Goal: Information Seeking & Learning: Learn about a topic

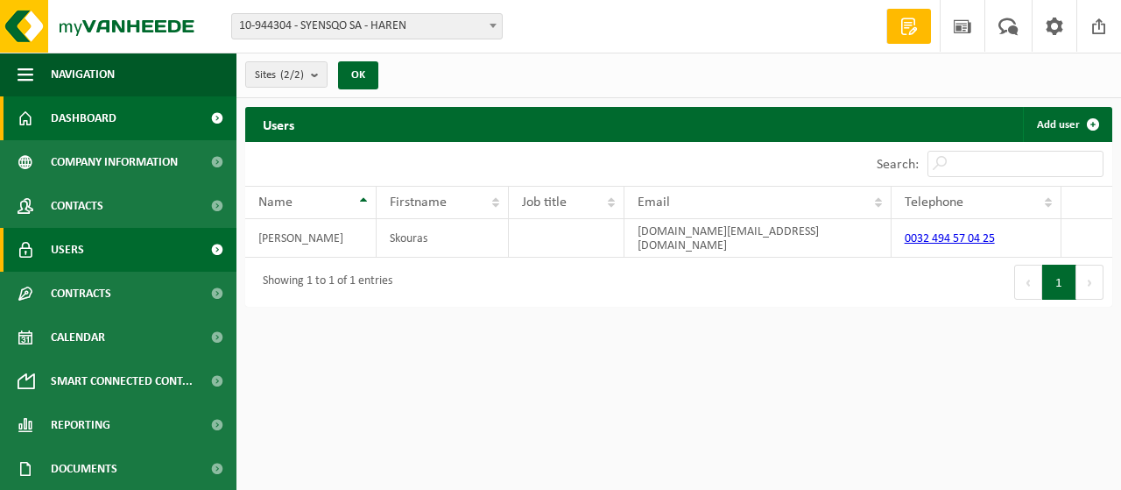
click at [97, 119] on span "Dashboard" at bounding box center [84, 118] width 66 height 44
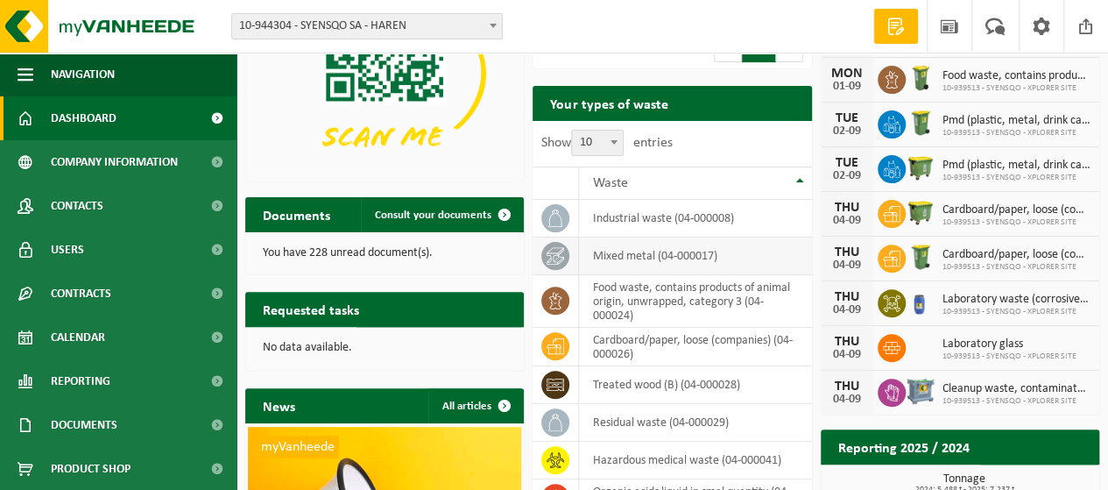
scroll to position [175, 0]
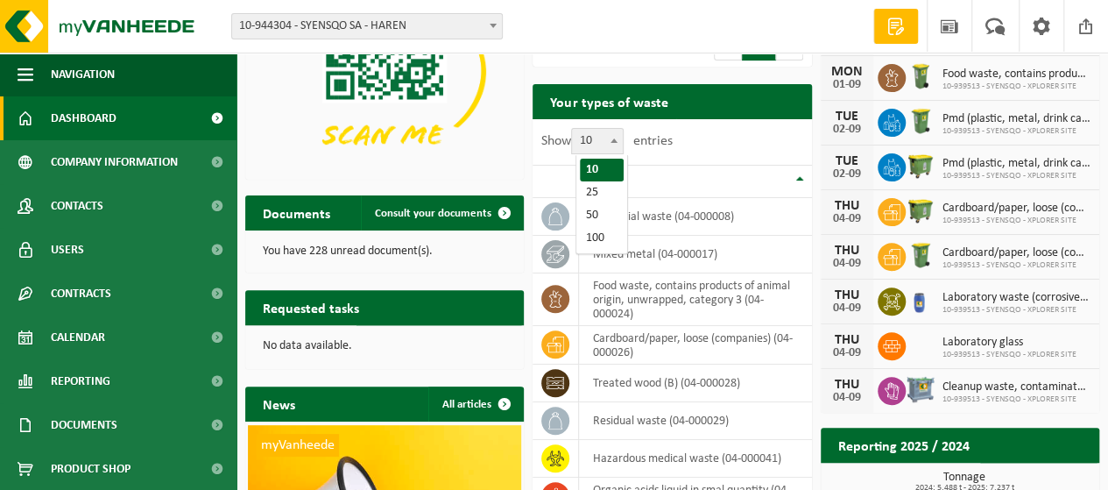
click at [622, 151] on span at bounding box center [614, 140] width 18 height 23
click at [622, 129] on select "10 25 50 100" at bounding box center [602, 128] width 53 height 1
select select "100"
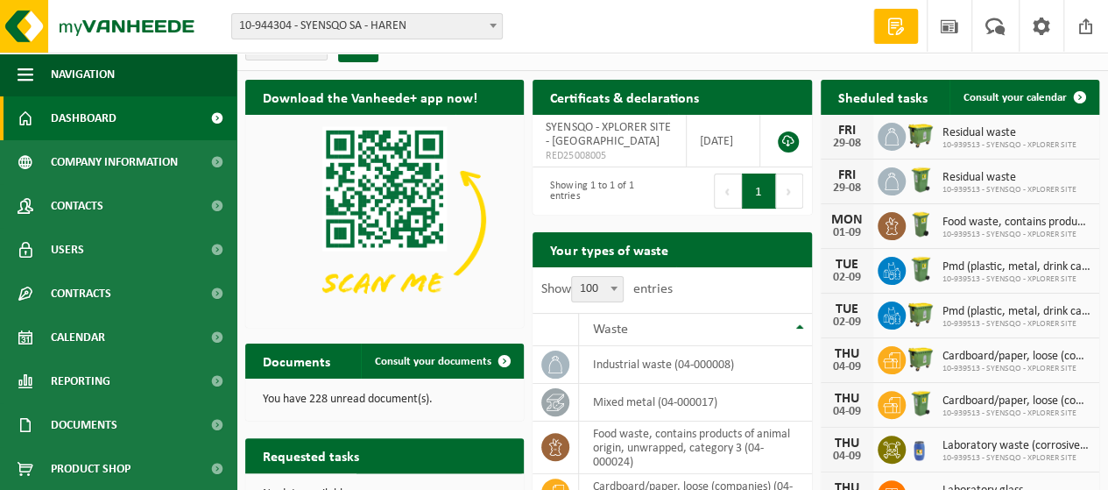
scroll to position [0, 0]
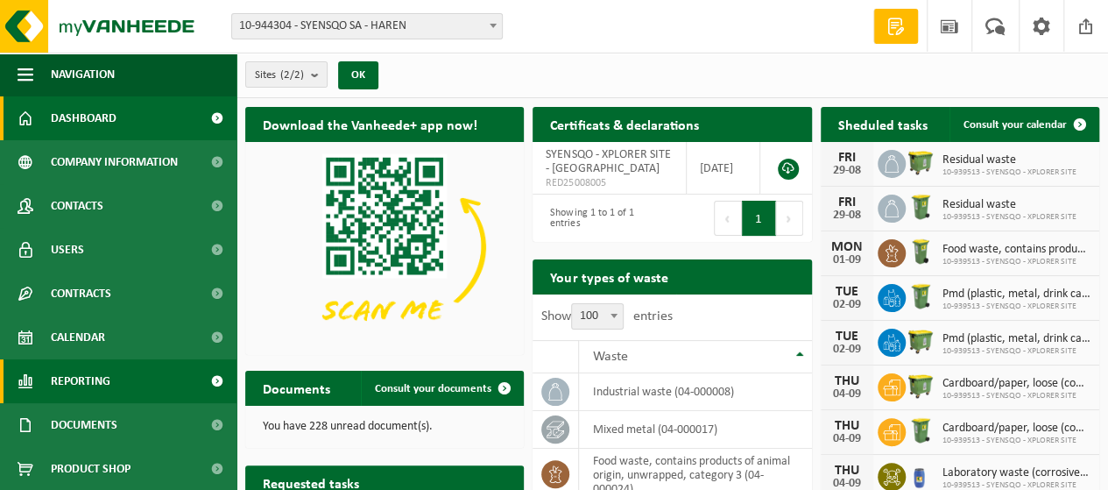
click at [67, 390] on span "Reporting" at bounding box center [81, 381] width 60 height 44
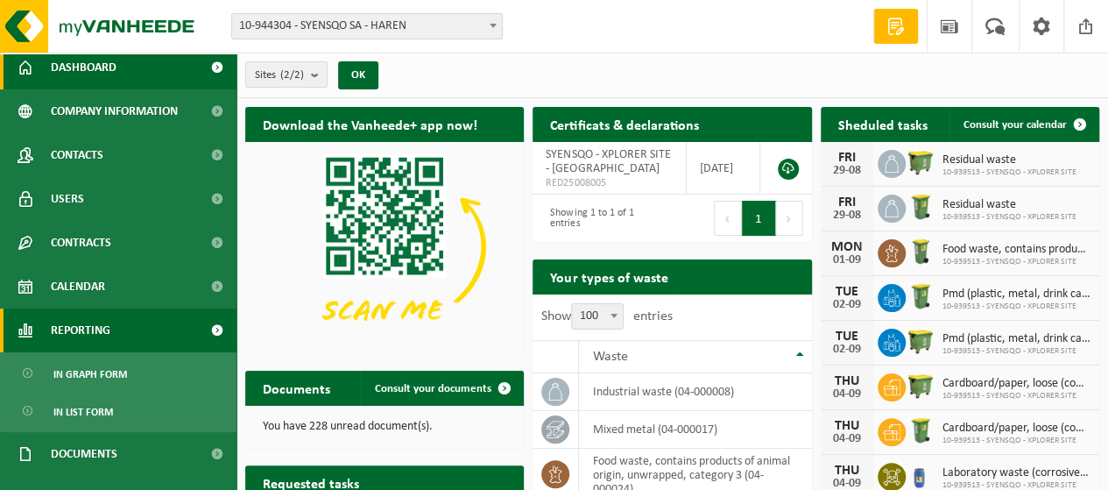
scroll to position [88, 0]
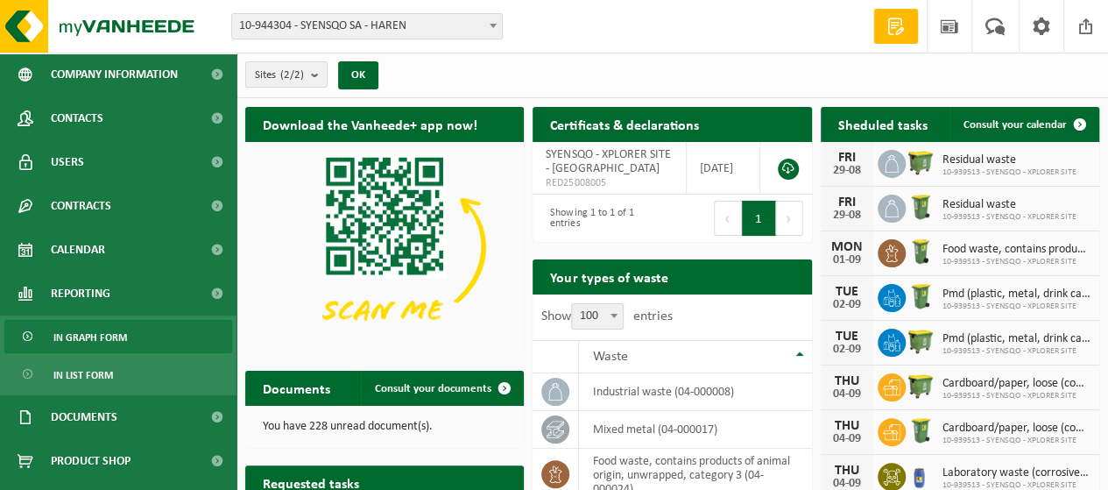
click at [110, 339] on span "In graph form" at bounding box center [90, 337] width 74 height 33
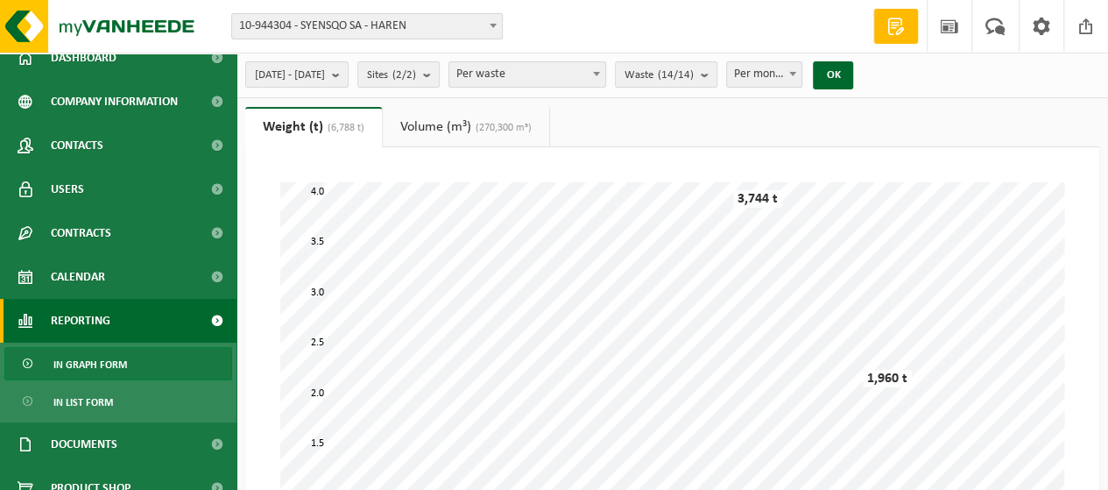
scroll to position [88, 0]
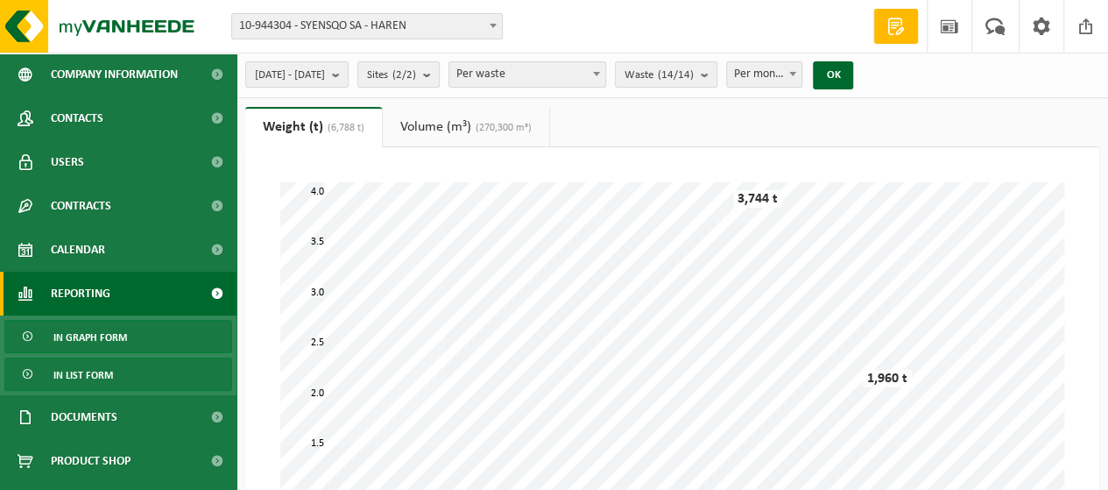
click at [84, 377] on span "In list form" at bounding box center [83, 374] width 60 height 33
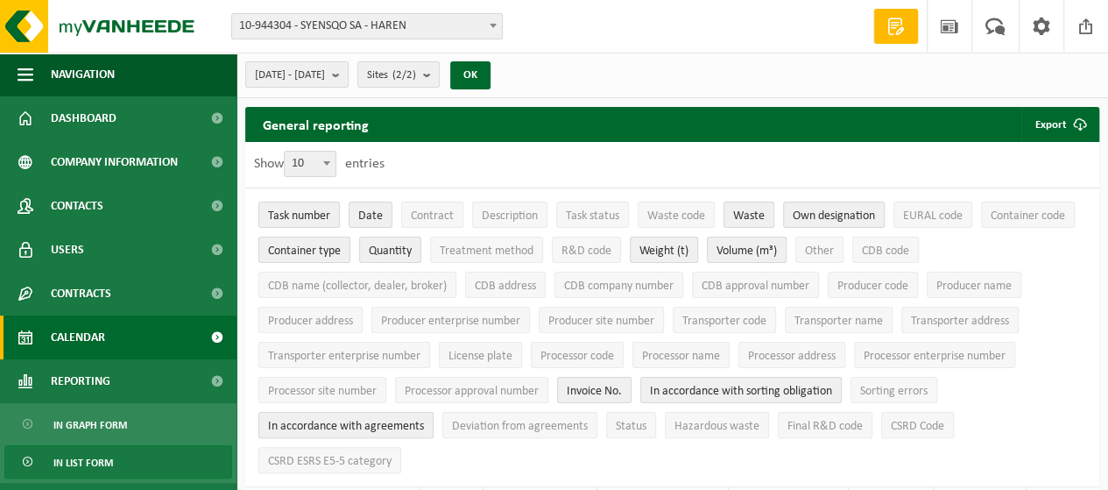
click at [85, 333] on span "Calendar" at bounding box center [78, 337] width 54 height 44
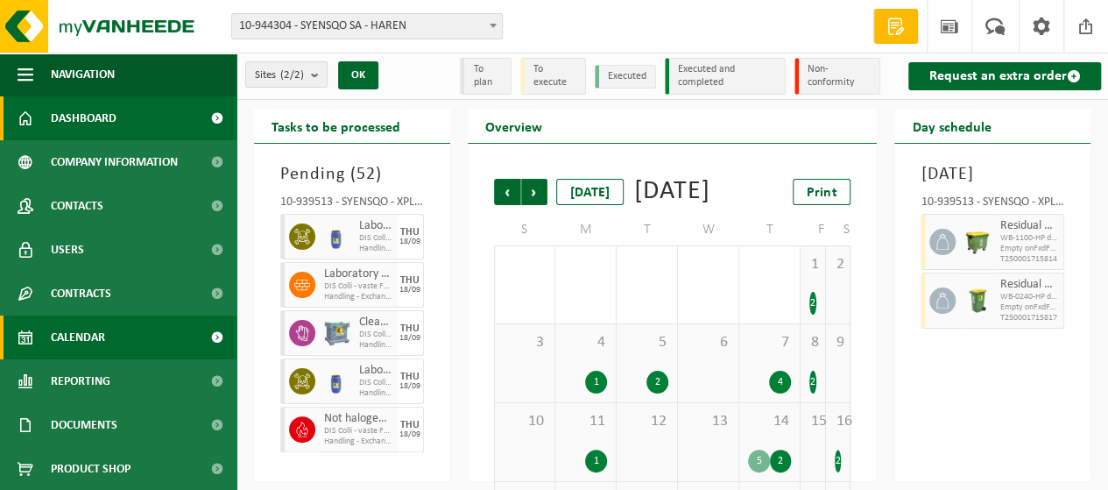
click at [92, 118] on span "Dashboard" at bounding box center [84, 118] width 66 height 44
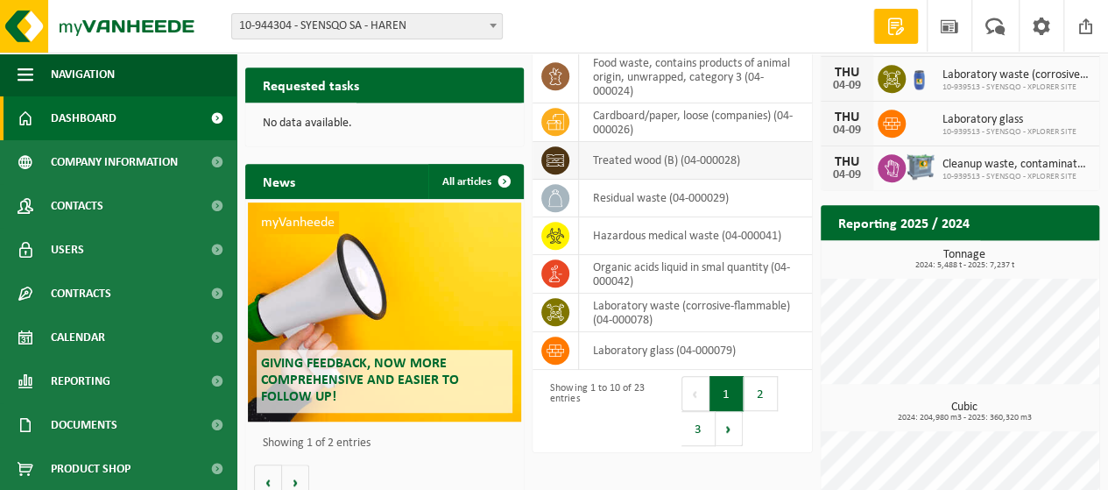
scroll to position [438, 0]
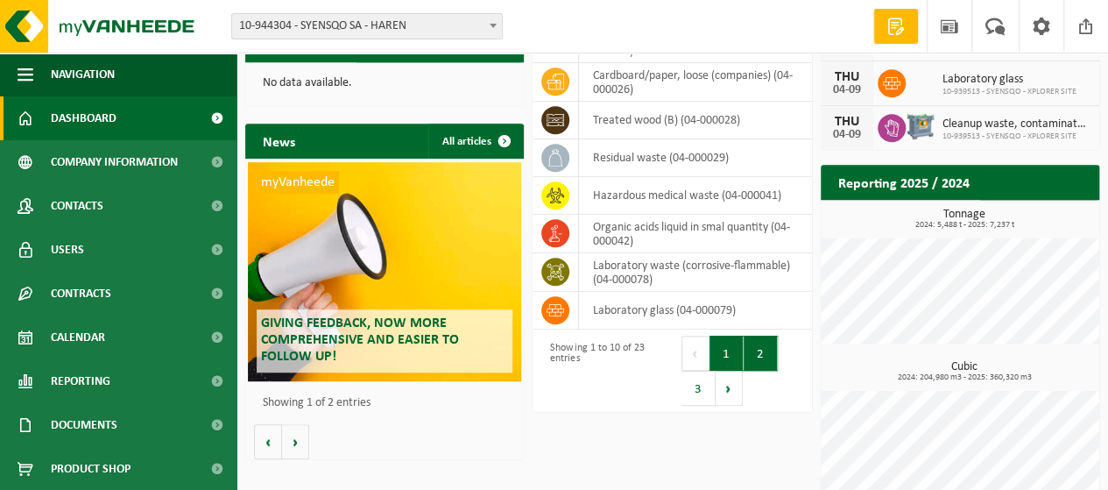
click at [755, 358] on button "2" at bounding box center [761, 353] width 34 height 35
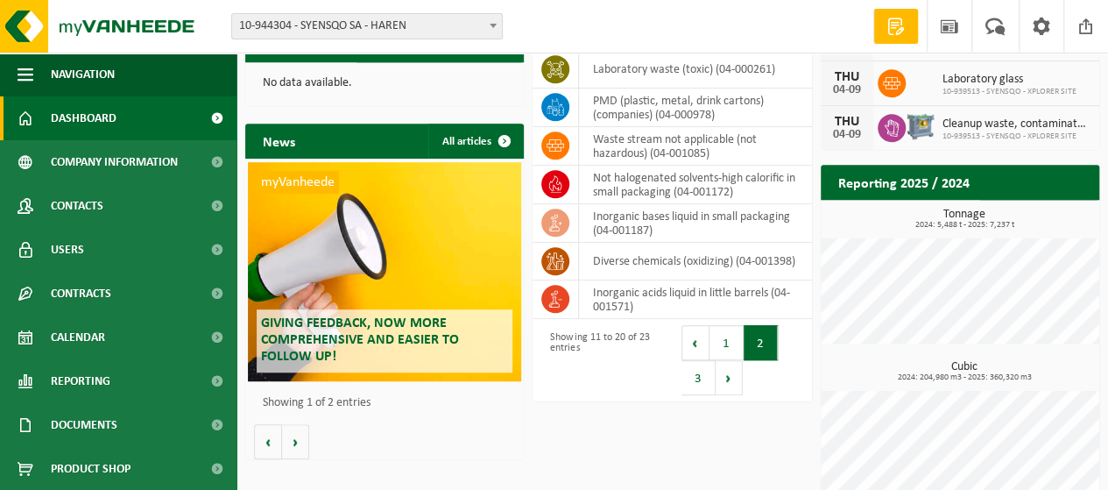
scroll to position [461, 0]
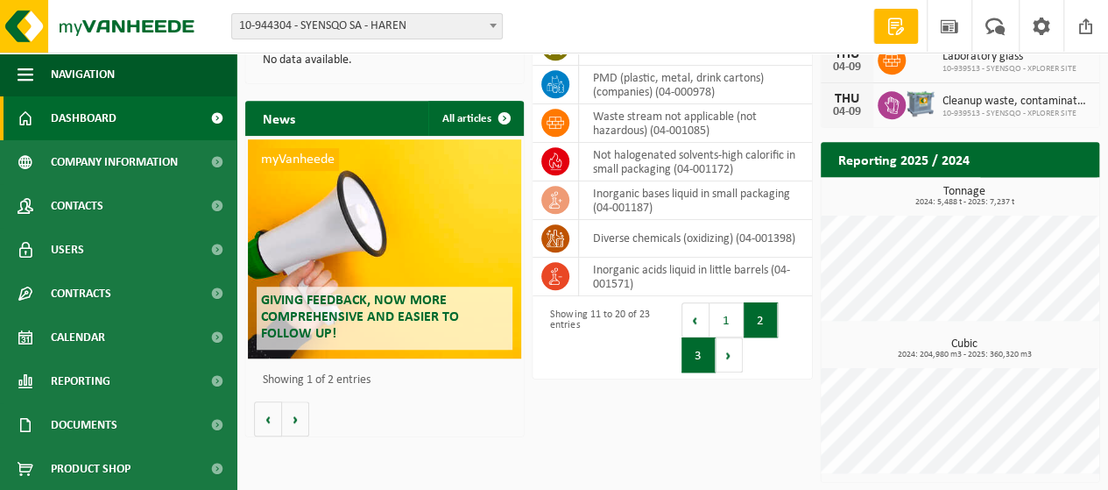
click at [697, 349] on button "3" at bounding box center [699, 354] width 34 height 35
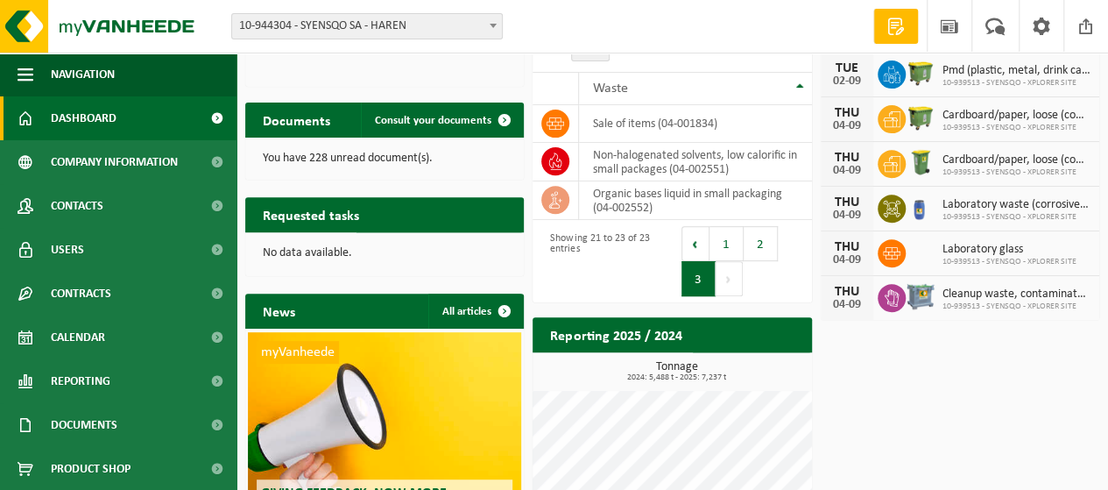
scroll to position [268, 0]
click at [759, 247] on button "2" at bounding box center [761, 243] width 34 height 35
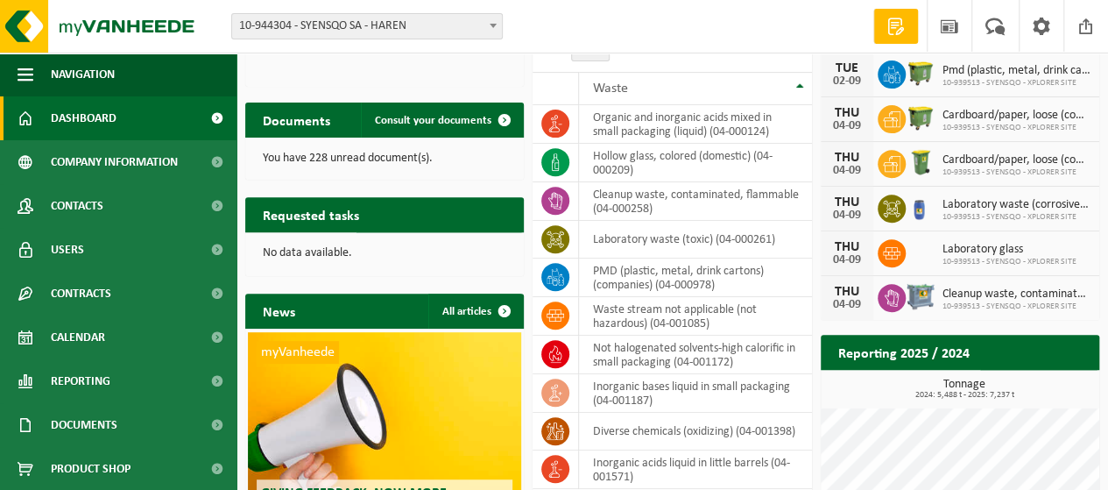
click at [1021, 204] on span "Laboratory waste (corrosive-flammable)" at bounding box center [1017, 205] width 148 height 14
click at [1060, 206] on span "Laboratory waste (corrosive-flammable)" at bounding box center [1017, 205] width 148 height 14
click at [614, 237] on td "laboratory waste (toxic) (04-000261)" at bounding box center [695, 240] width 232 height 38
click at [554, 234] on icon at bounding box center [556, 239] width 18 height 18
click at [718, 240] on td "laboratory waste (toxic) (04-000261)" at bounding box center [695, 240] width 232 height 38
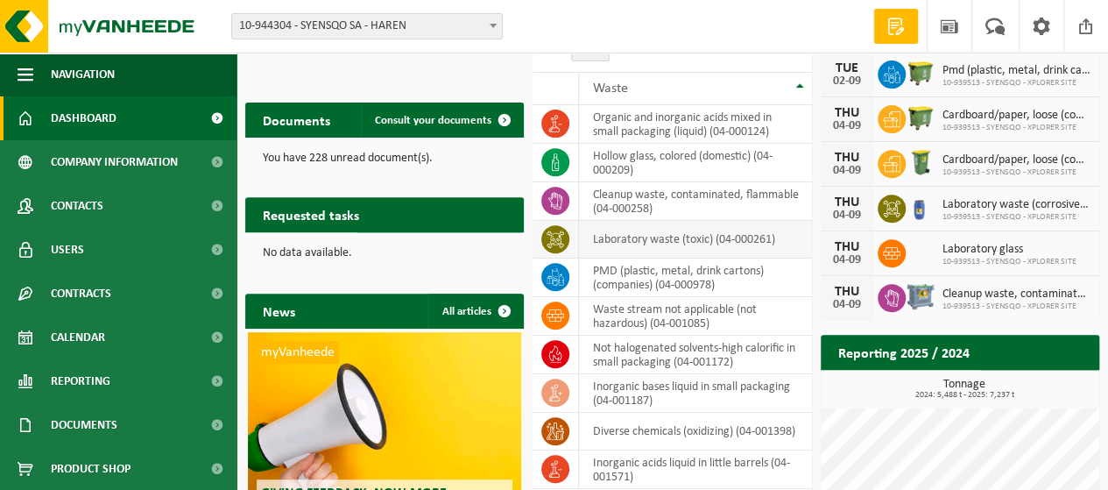
click at [789, 237] on td "laboratory waste (toxic) (04-000261)" at bounding box center [695, 240] width 232 height 38
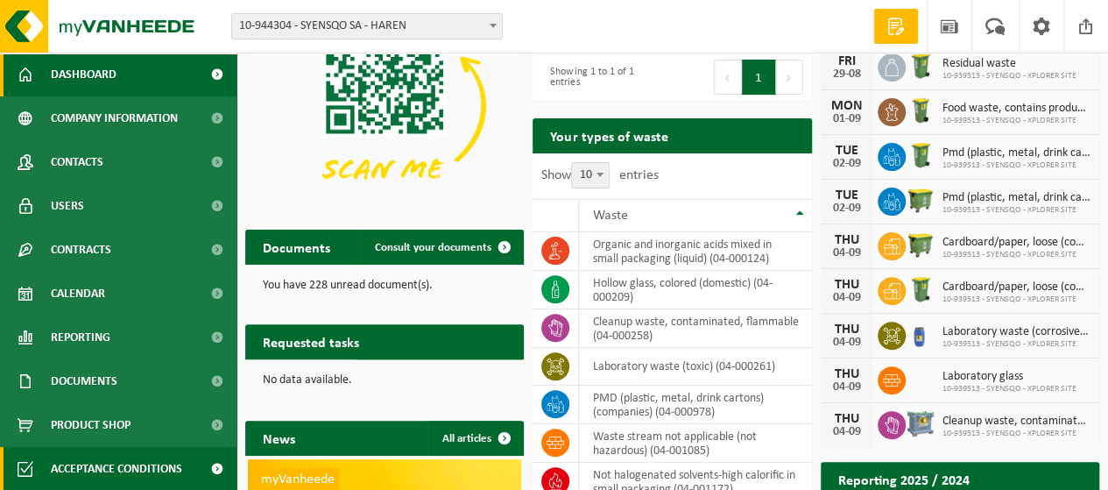
scroll to position [175, 0]
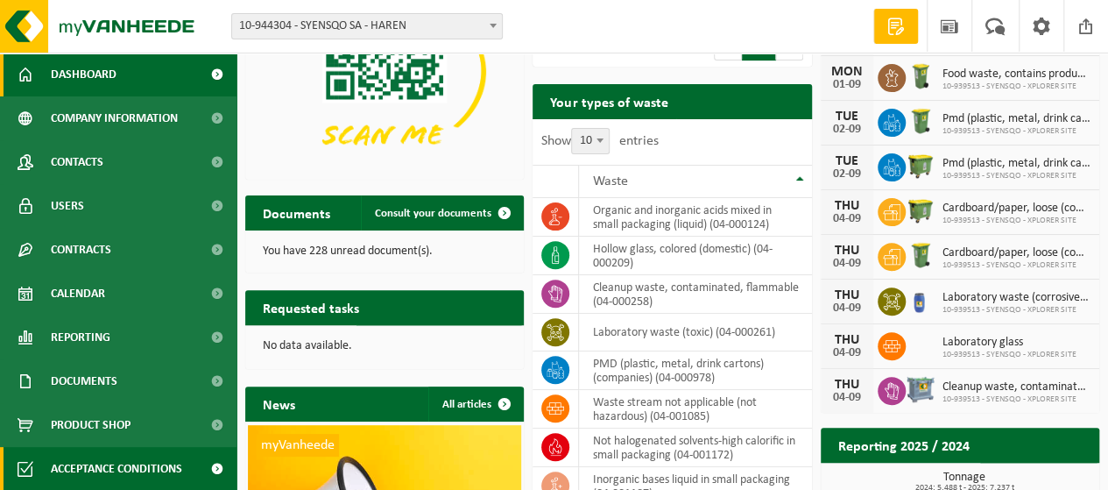
click at [201, 475] on span at bounding box center [216, 469] width 39 height 44
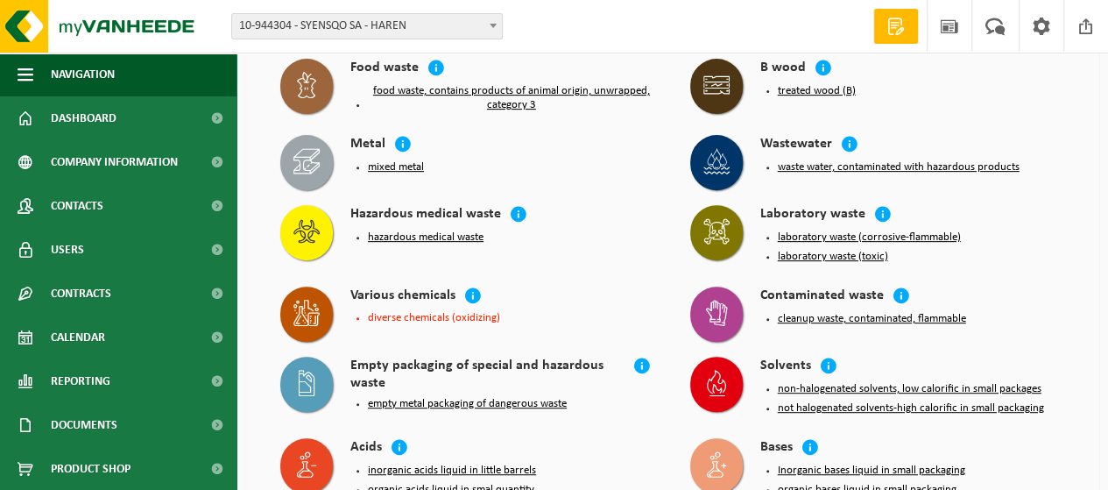
scroll to position [263, 0]
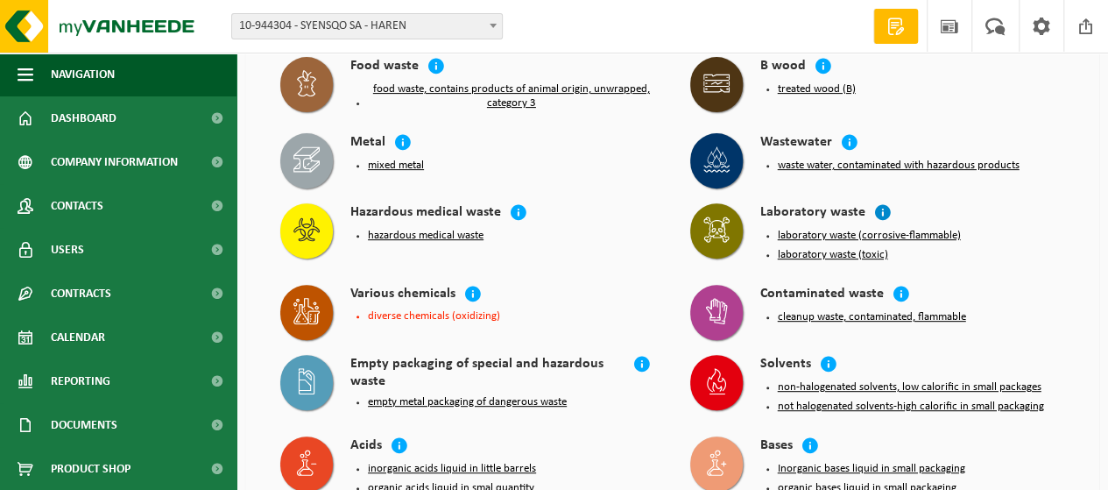
click at [880, 208] on icon at bounding box center [883, 212] width 18 height 18
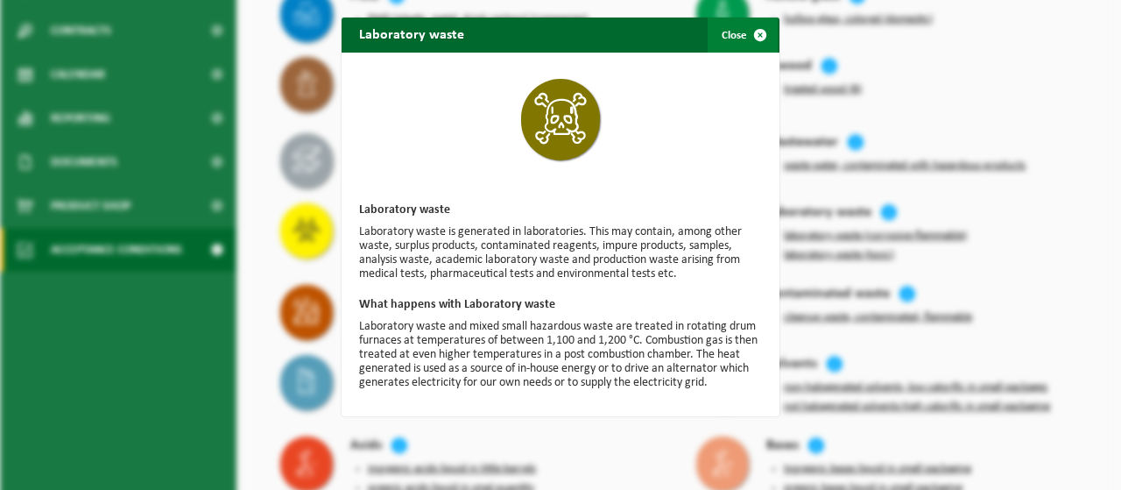
click at [723, 28] on button "Close" at bounding box center [743, 35] width 70 height 35
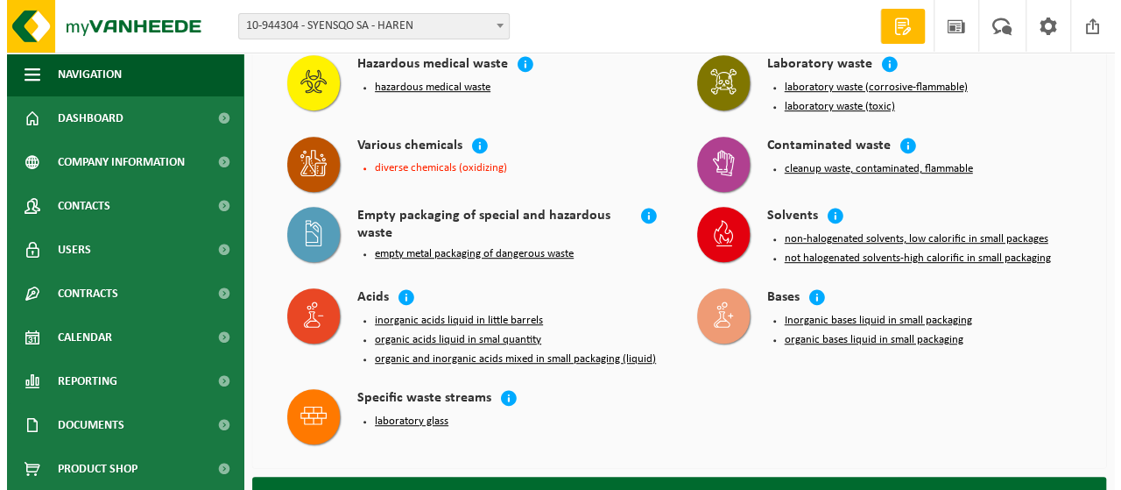
scroll to position [526, 0]
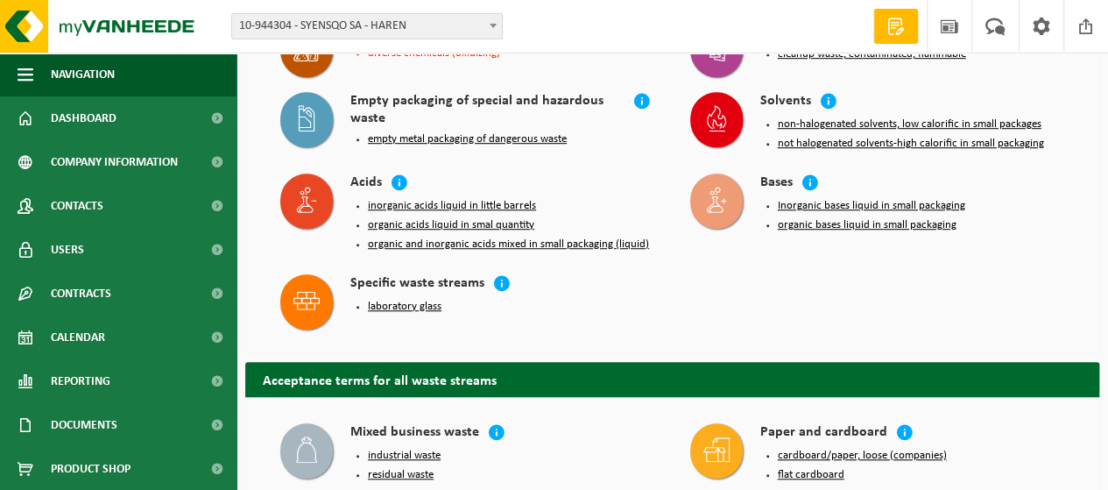
click at [881, 121] on button "non-halogenated solvents, low calorific in small packages" at bounding box center [910, 124] width 264 height 14
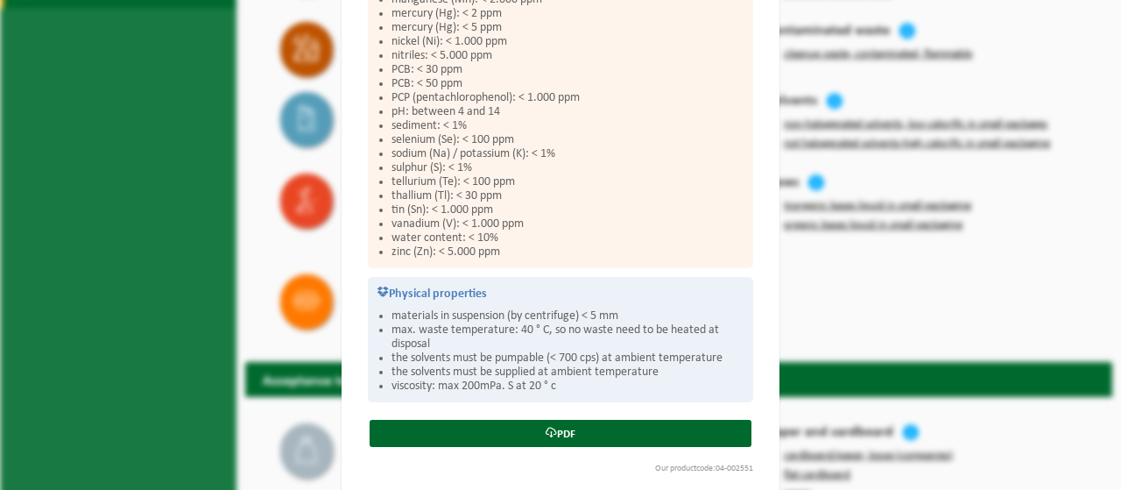
scroll to position [1029, 0]
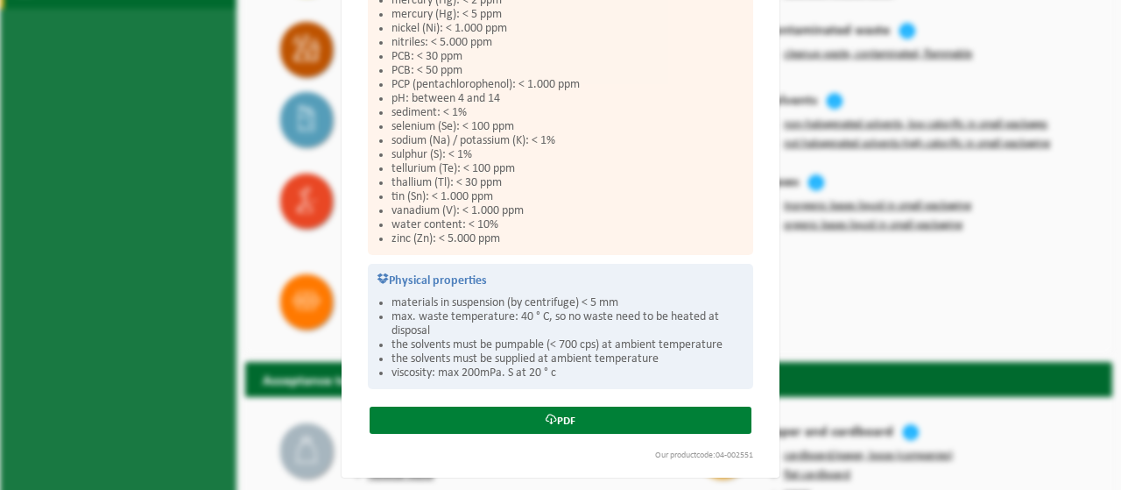
click at [554, 418] on link "PDF" at bounding box center [561, 419] width 382 height 27
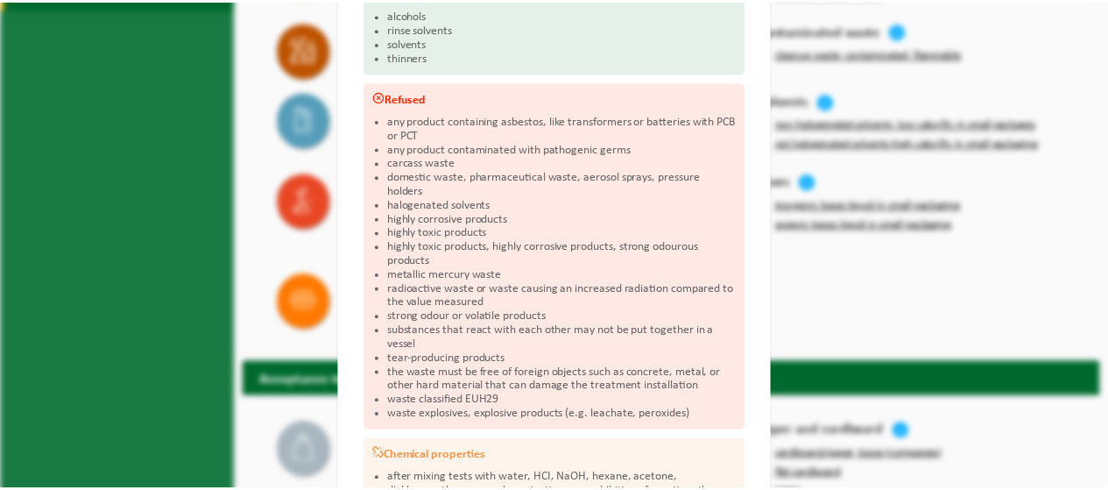
scroll to position [0, 0]
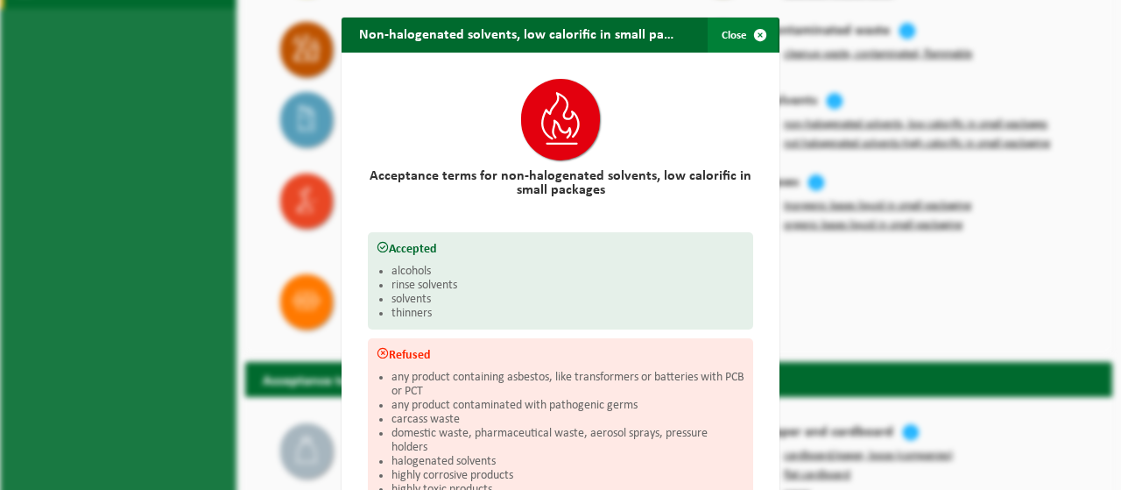
click at [743, 36] on span "button" at bounding box center [760, 35] width 35 height 35
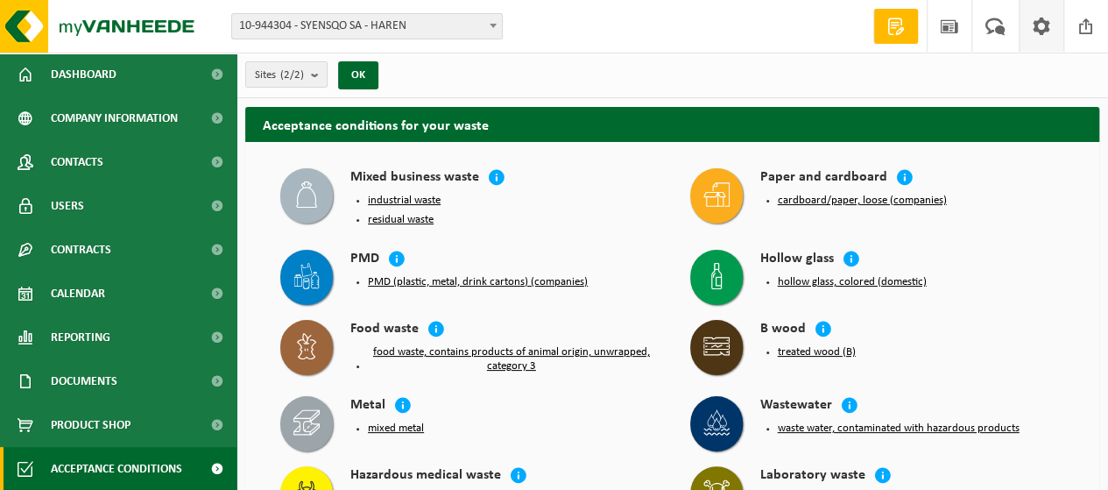
click at [1045, 28] on span at bounding box center [1041, 26] width 26 height 52
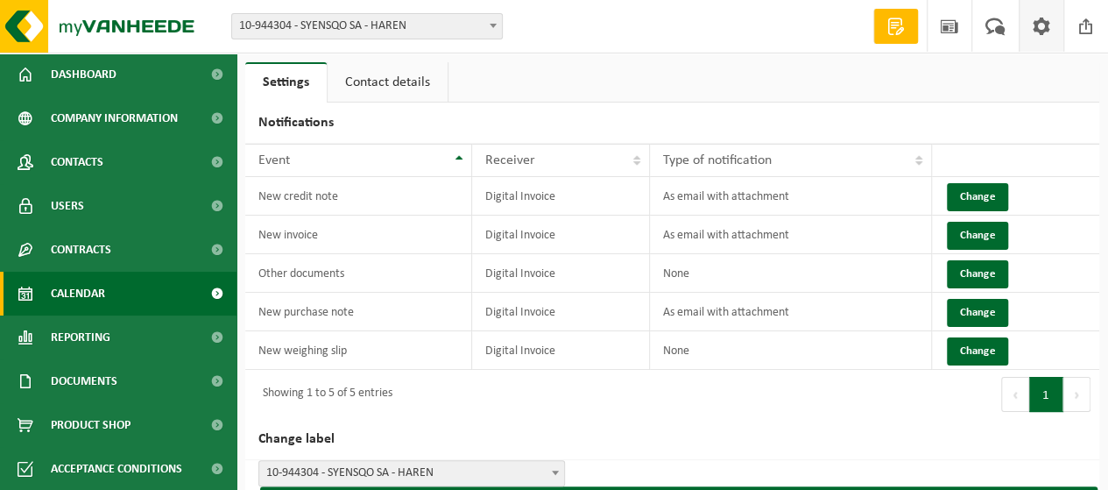
scroll to position [42, 0]
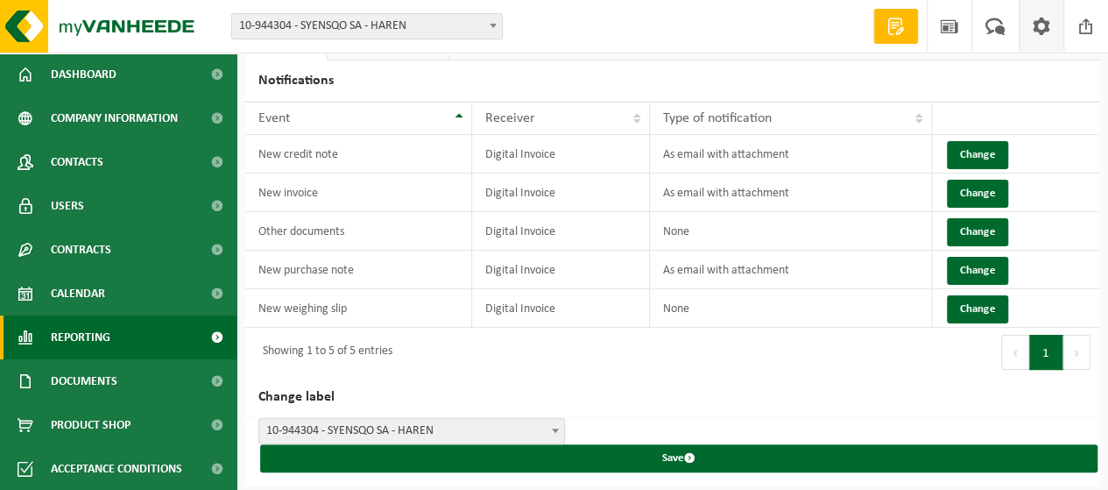
click at [120, 334] on link "Reporting" at bounding box center [118, 337] width 237 height 44
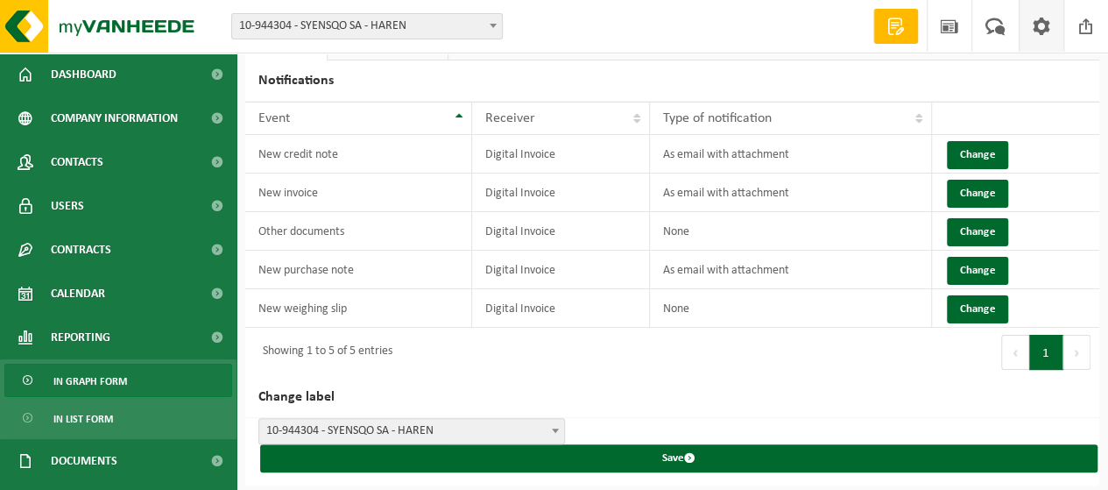
scroll to position [124, 0]
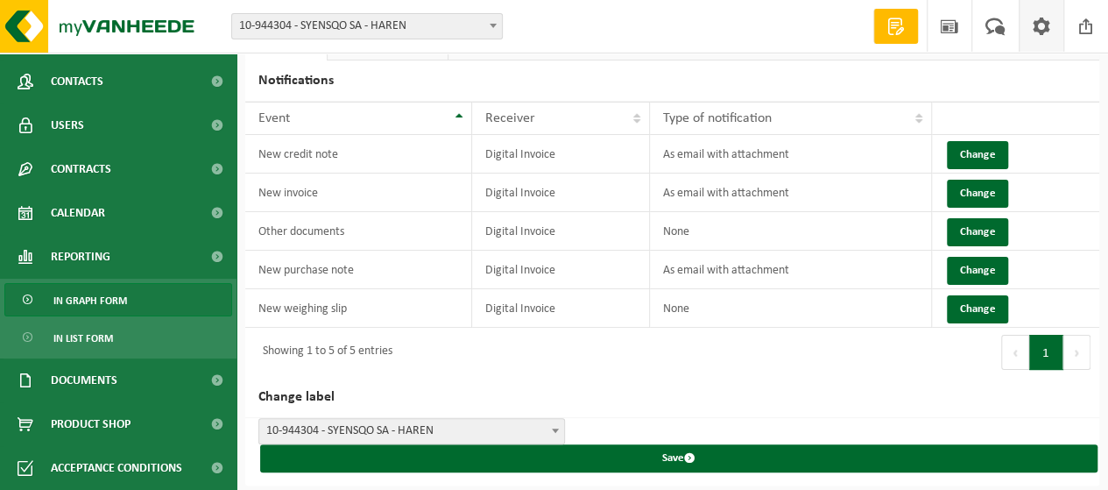
click at [93, 308] on span "In graph form" at bounding box center [90, 300] width 74 height 33
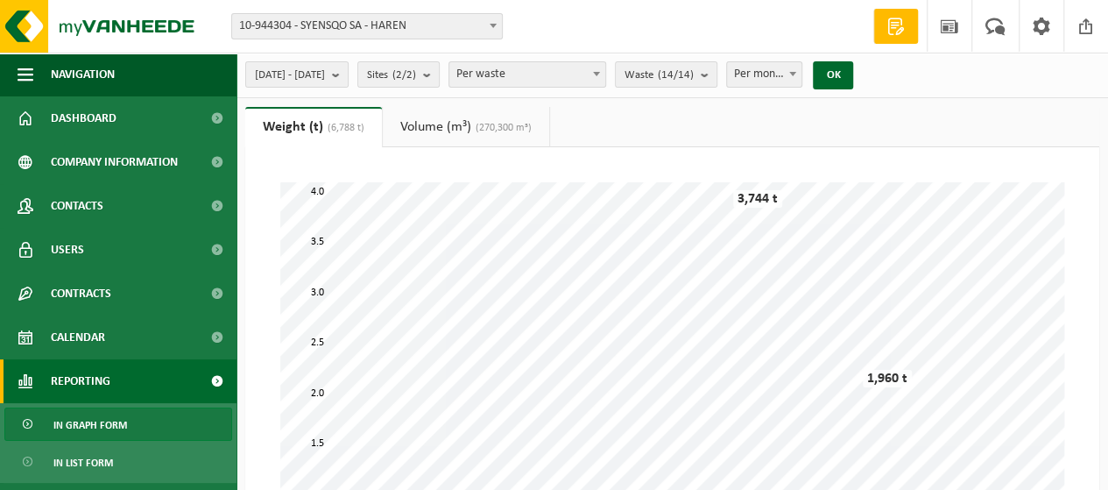
click at [802, 79] on span "Per month" at bounding box center [764, 74] width 74 height 25
click at [795, 162] on span "Per week Per month Per year" at bounding box center [808, 125] width 74 height 75
select select "3"
click at [418, 131] on link "Volume (m³) (270,300 m³)" at bounding box center [466, 127] width 166 height 40
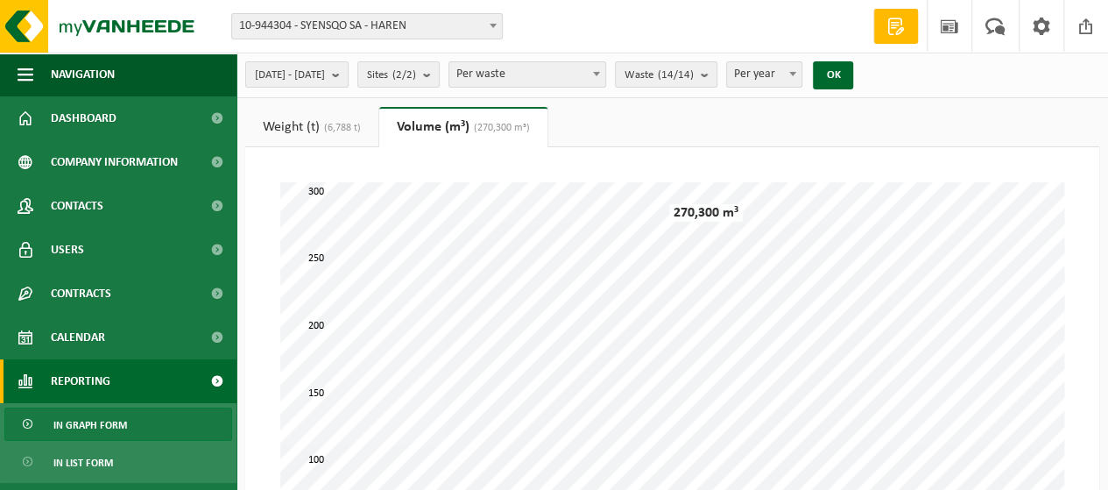
click at [324, 136] on link "Weight (t) (6,788 t)" at bounding box center [311, 127] width 133 height 40
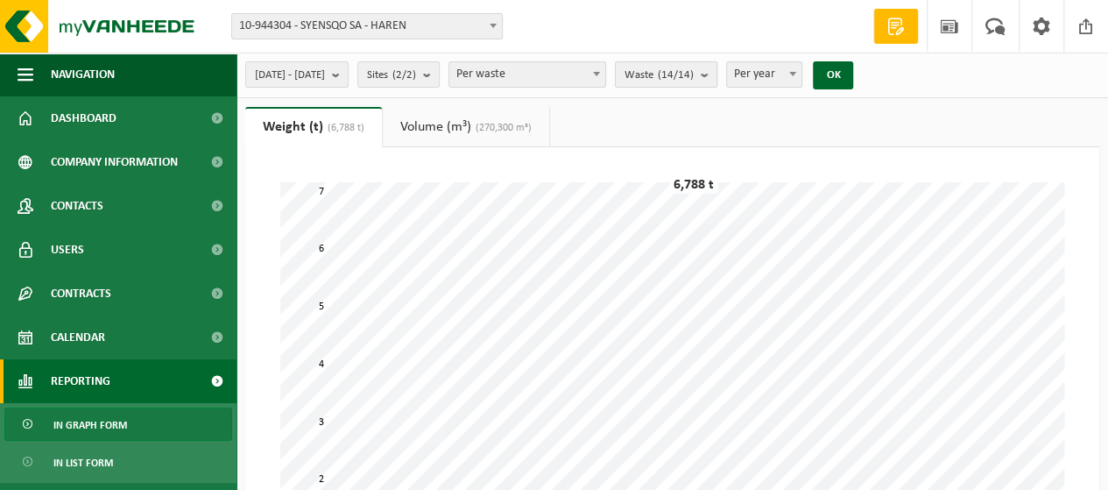
click at [694, 80] on count "(14/14)" at bounding box center [676, 74] width 36 height 11
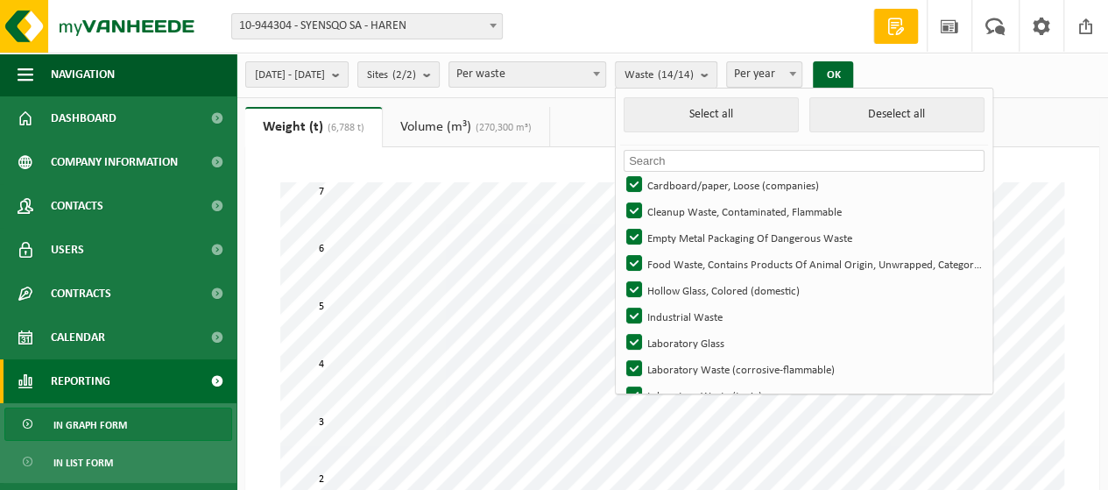
click at [717, 75] on b "submit" at bounding box center [709, 74] width 16 height 25
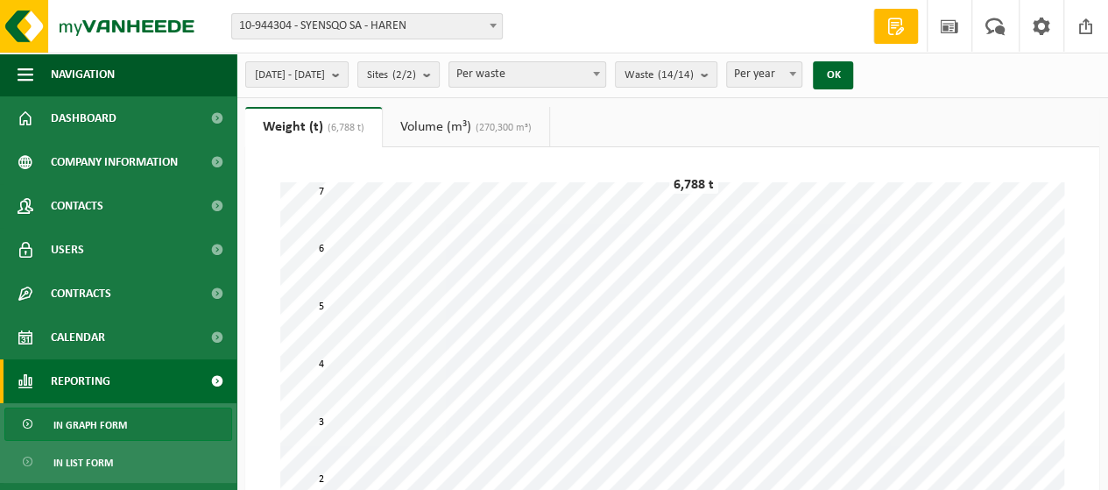
click at [434, 129] on link "Volume (m³) (270,300 m³)" at bounding box center [466, 127] width 166 height 40
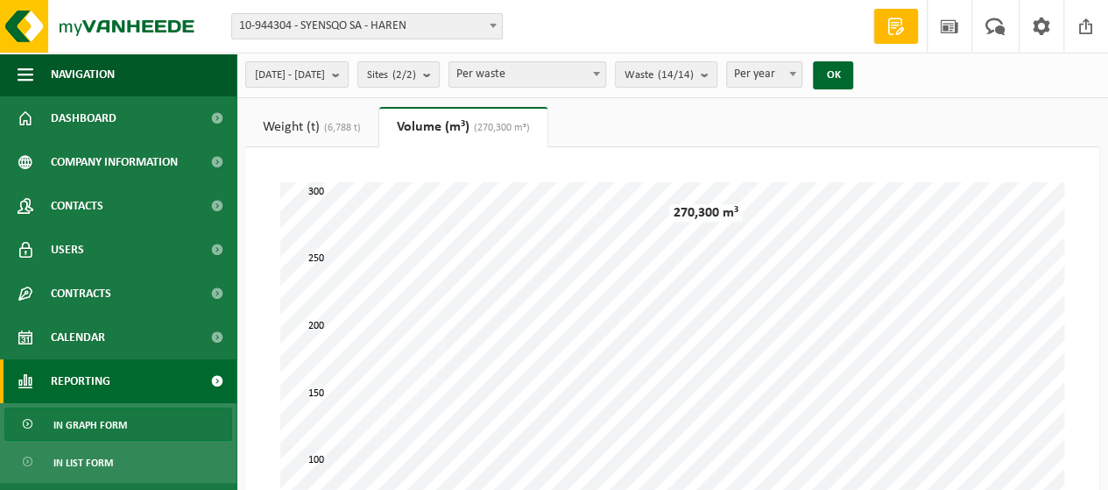
click at [321, 133] on link "Weight (t) (6,788 t)" at bounding box center [311, 127] width 133 height 40
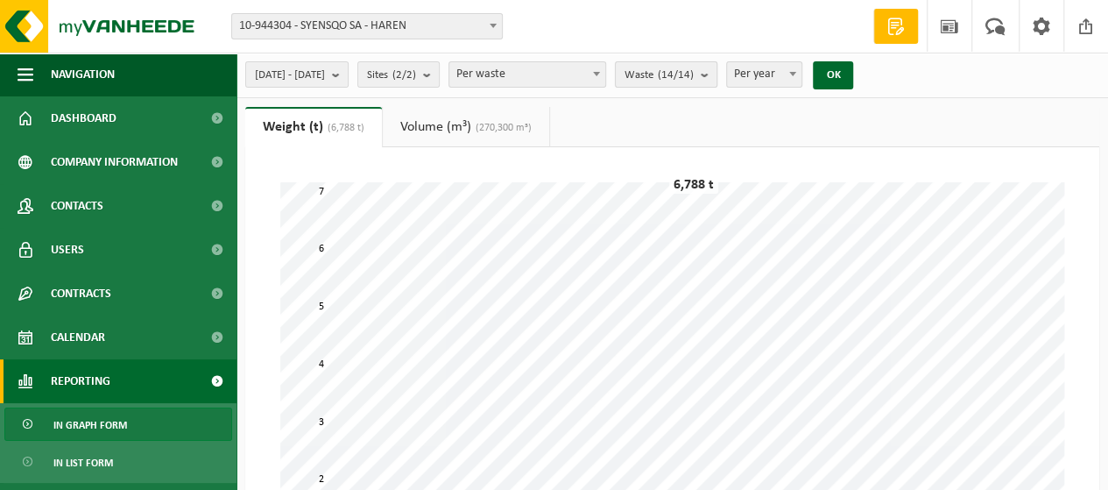
click at [717, 77] on button "Waste (14/14)" at bounding box center [666, 74] width 102 height 26
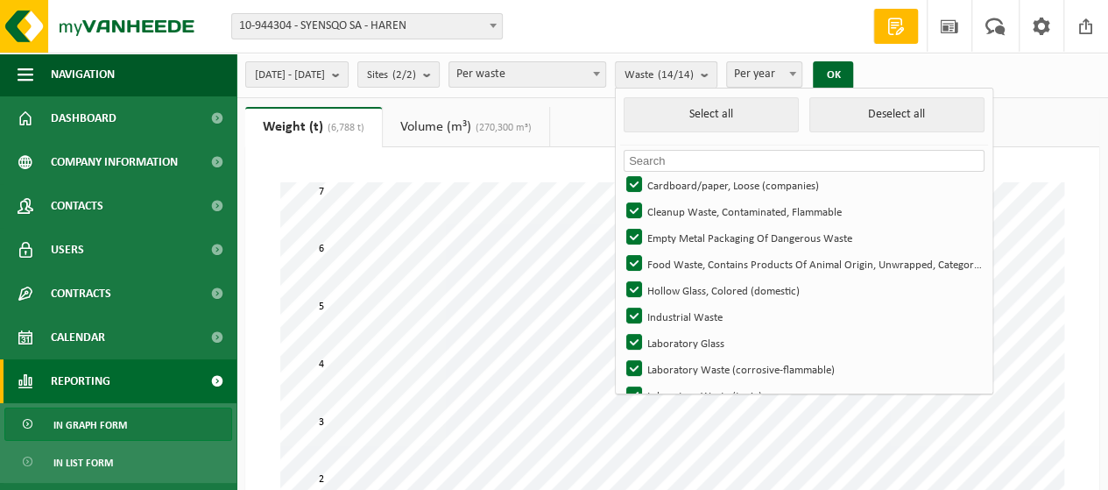
click at [717, 77] on button "Waste (14/14)" at bounding box center [666, 74] width 102 height 26
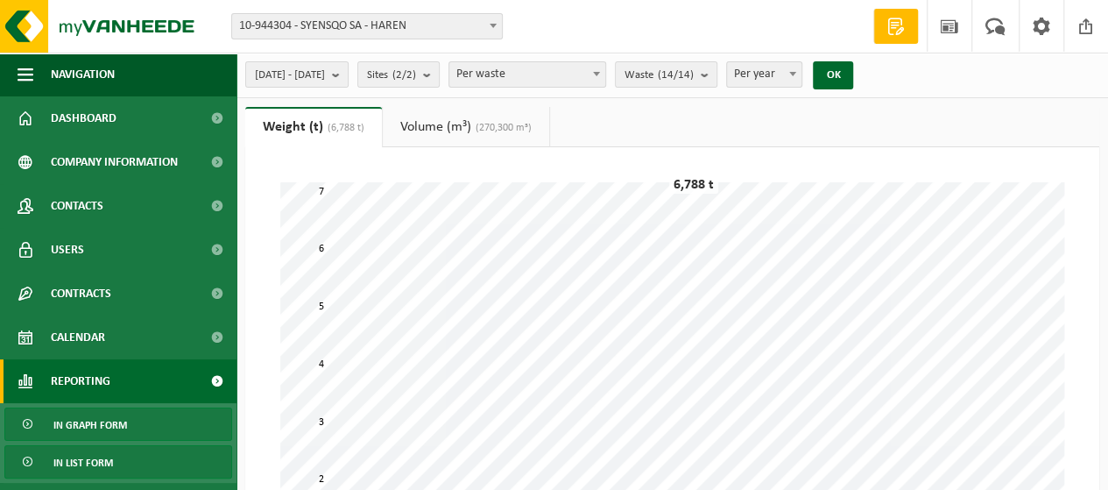
click at [94, 465] on span "In list form" at bounding box center [83, 462] width 60 height 33
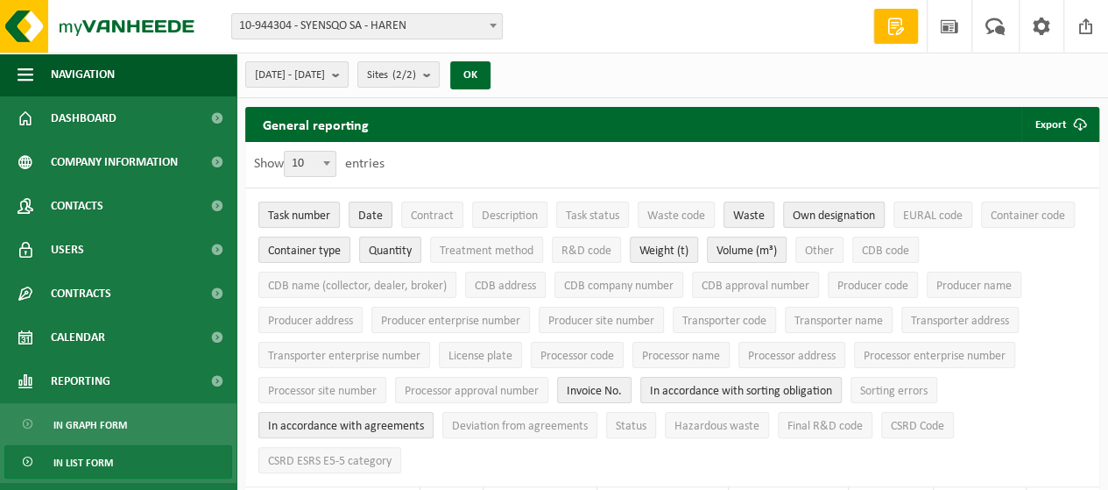
scroll to position [428, 0]
